Goal: Communication & Community: Answer question/provide support

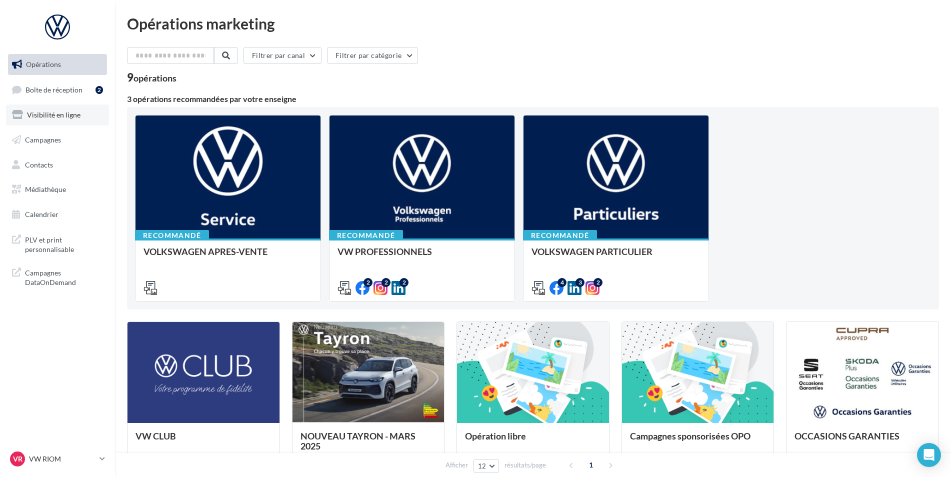
click at [58, 118] on span "Visibilité en ligne" at bounding box center [53, 114] width 53 height 8
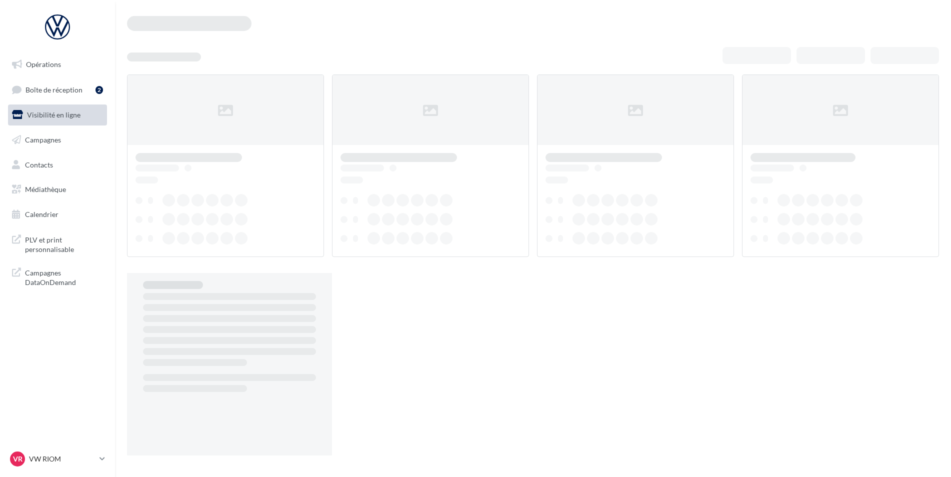
click at [71, 86] on span "Boîte de réception" at bounding box center [53, 89] width 57 height 8
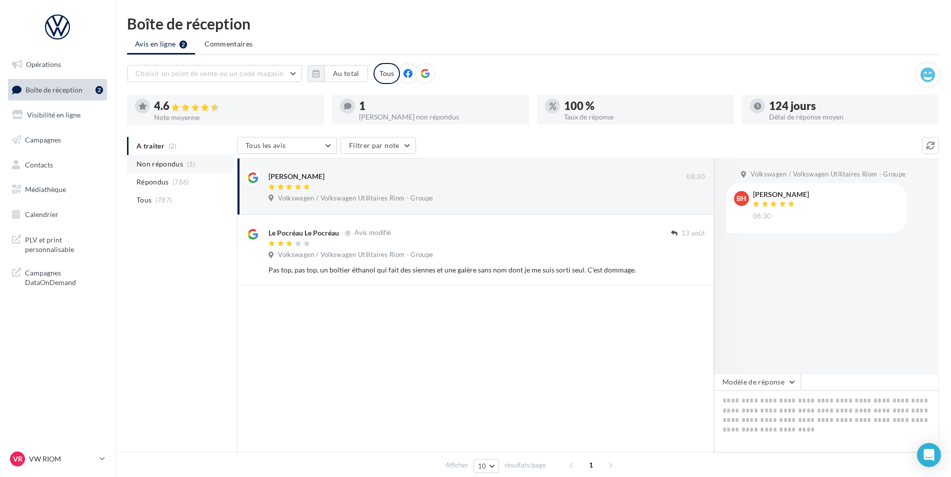
click at [187, 162] on span "(1)" at bounding box center [191, 164] width 8 height 8
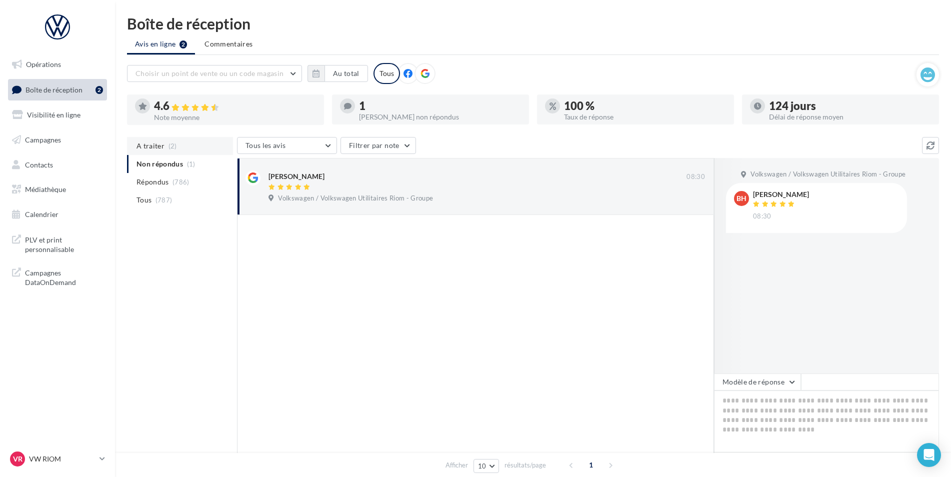
click at [176, 147] on li "A traiter (2)" at bounding box center [180, 146] width 106 height 18
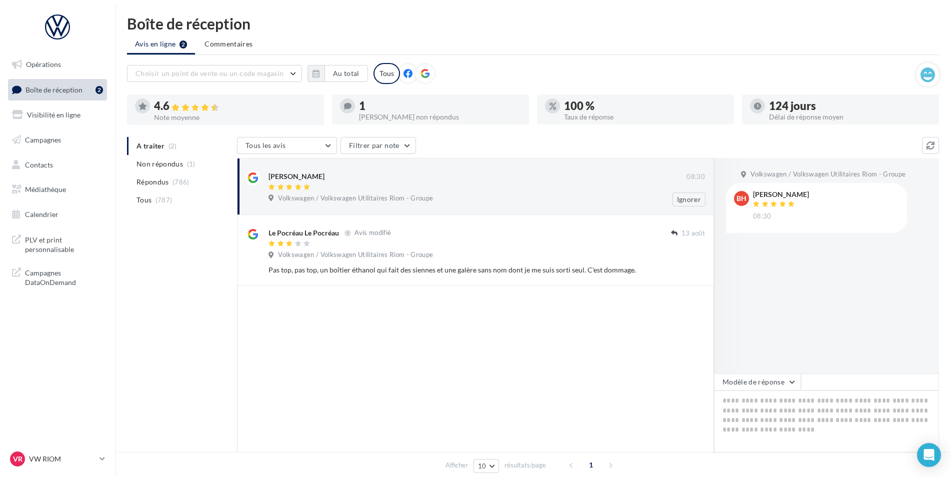
click at [477, 182] on div "beatrice hugon" at bounding box center [477, 180] width 418 height 21
click at [439, 187] on div at bounding box center [477, 187] width 418 height 8
click at [796, 412] on textarea at bounding box center [826, 421] width 225 height 62
paste textarea "**********"
type textarea "**********"
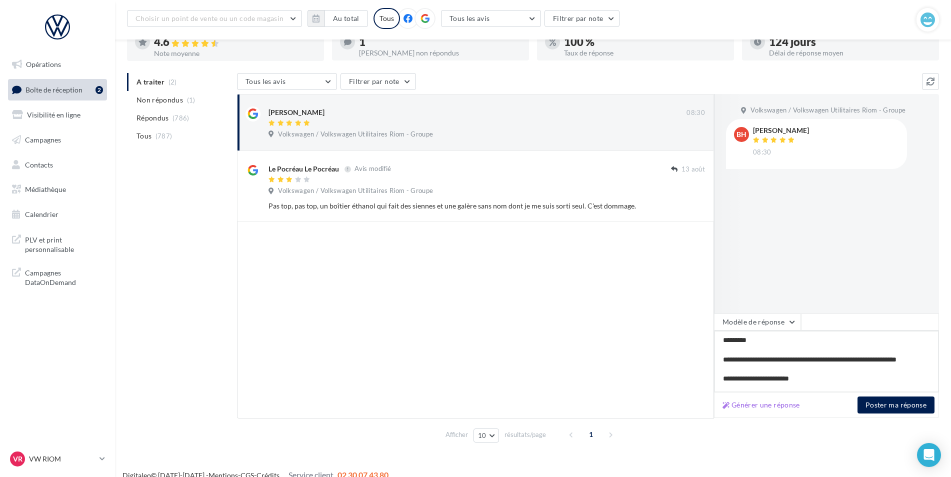
scroll to position [72, 0]
type textarea "**********"
click at [897, 409] on button "Poster ma réponse" at bounding box center [895, 404] width 77 height 17
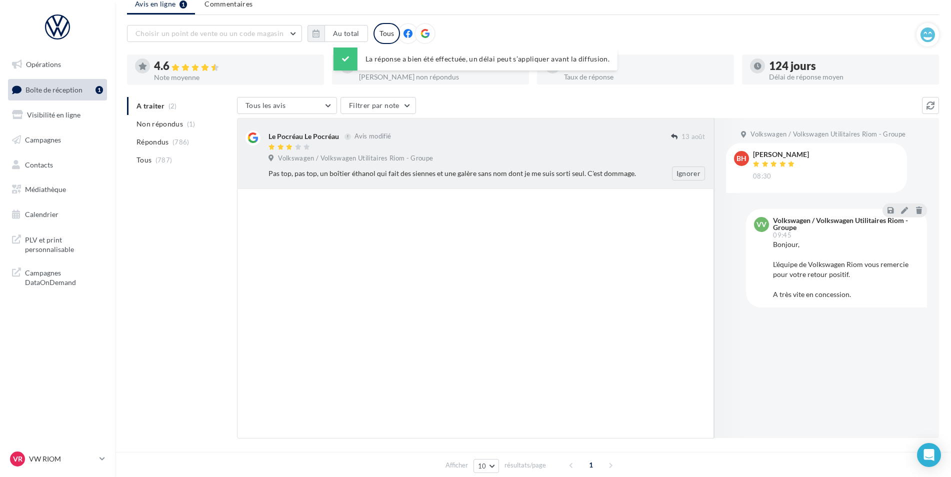
scroll to position [22, 0]
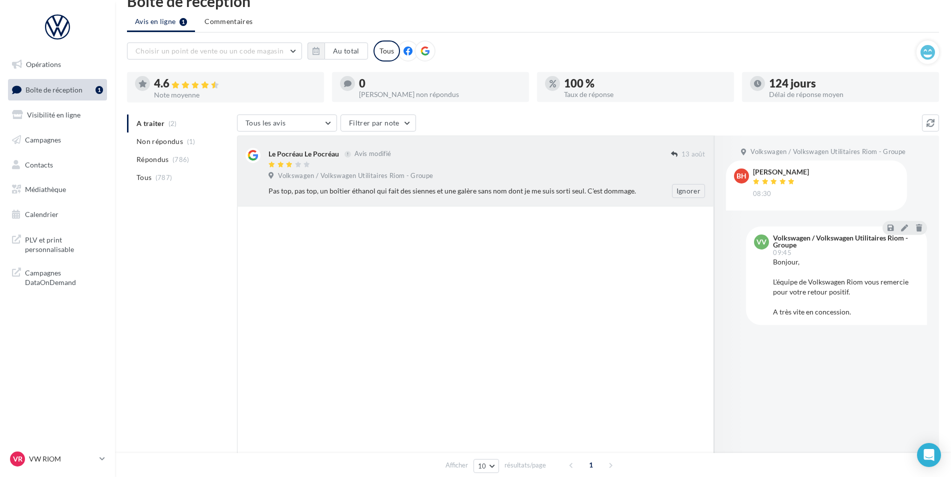
click at [494, 184] on div "Pas top, pas top, un boîtier éthanol qui fait des siennes et une galère sans no…" at bounding box center [490, 191] width 444 height 14
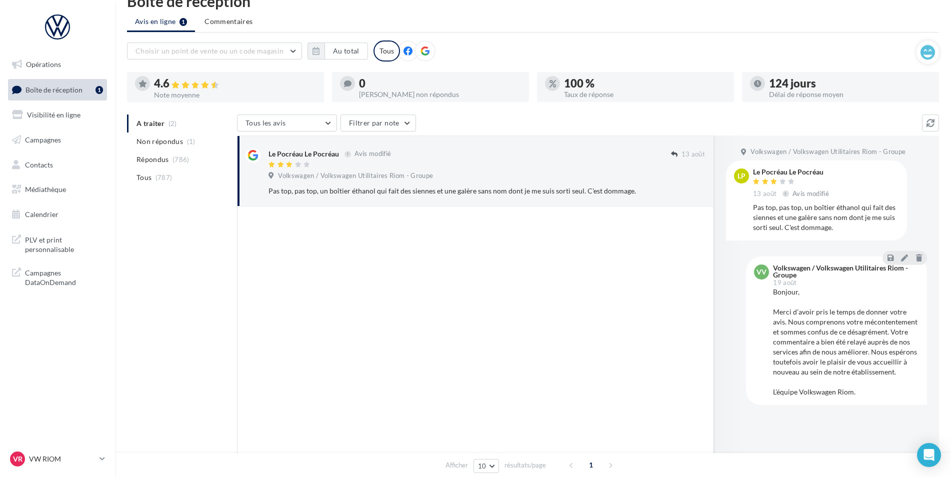
click at [567, 283] on div at bounding box center [475, 330] width 477 height 249
click at [693, 186] on button "Ignorer" at bounding box center [688, 191] width 33 height 14
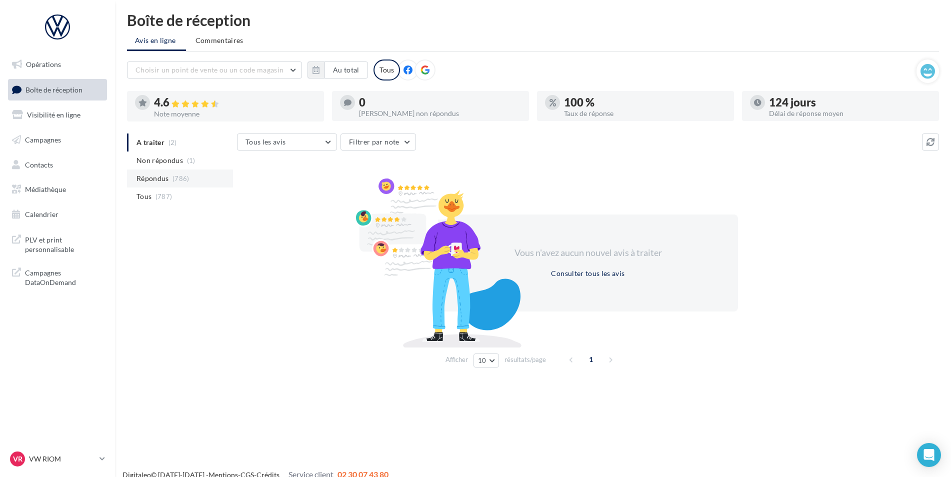
scroll to position [0, 0]
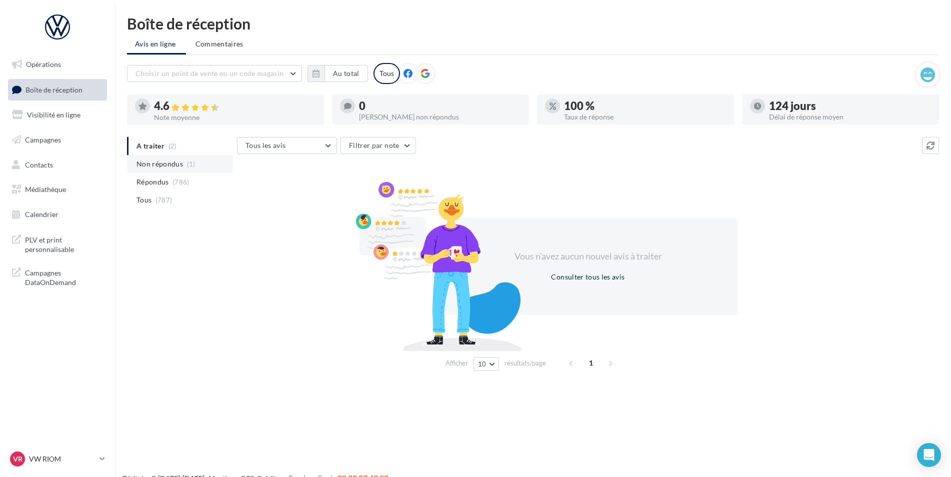
click at [161, 164] on span "Non répondus" at bounding box center [159, 164] width 46 height 10
click at [159, 148] on span "A traiter" at bounding box center [150, 146] width 28 height 10
click at [54, 460] on p "VW RIOM" at bounding box center [62, 459] width 66 height 10
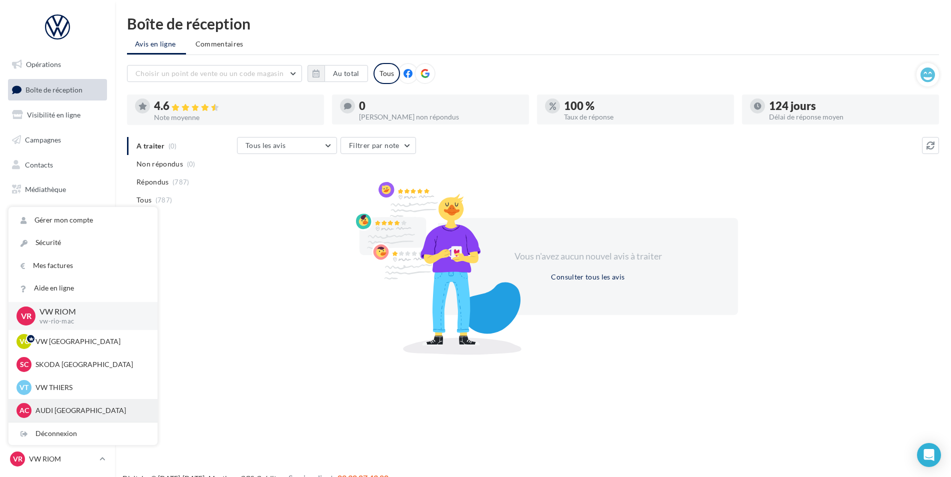
click at [85, 416] on div "AC AUDI CLERMONT FERRAND audi-cler-cha" at bounding box center [82, 410] width 133 height 15
